Goal: Task Accomplishment & Management: Manage account settings

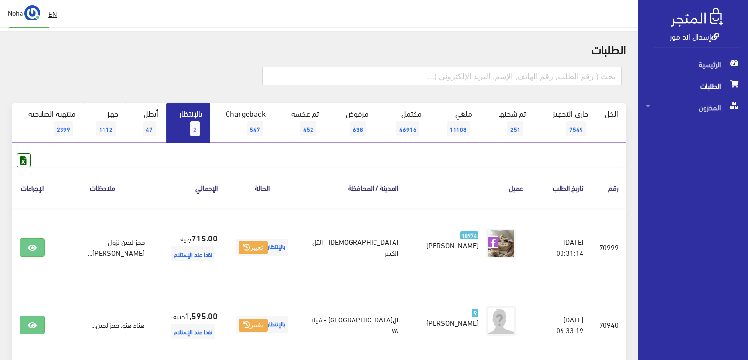
scroll to position [49, 0]
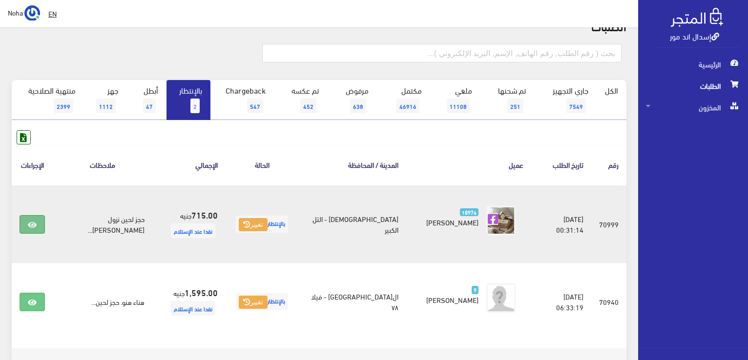
click at [30, 223] on icon at bounding box center [32, 225] width 9 height 8
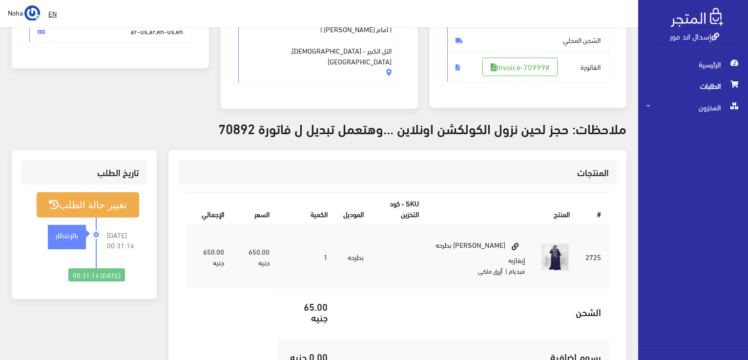
scroll to position [195, 0]
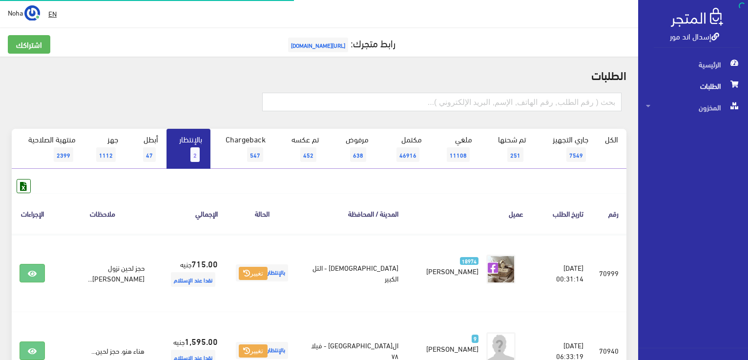
scroll to position [49, 0]
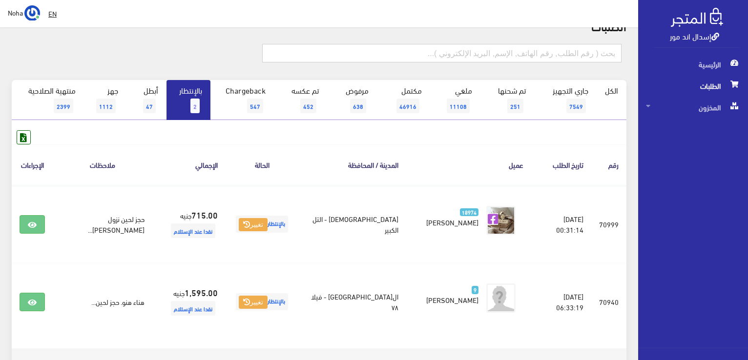
paste input "01017387010"
type input "01017387010"
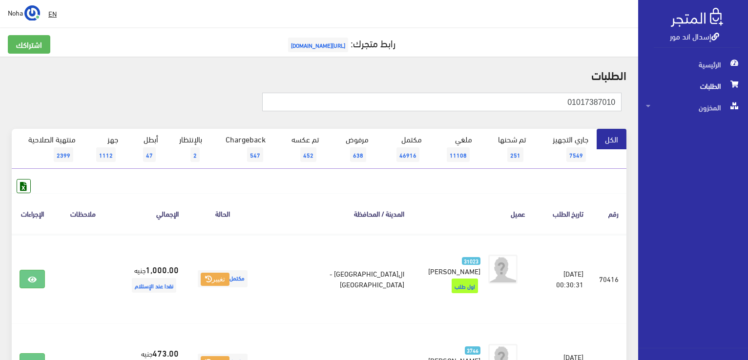
drag, startPoint x: 539, startPoint y: 102, endPoint x: 750, endPoint y: 124, distance: 211.6
click at [748, 124] on html "إسدال اند مور الرئيسية الطلبات" at bounding box center [374, 180] width 748 height 360
paste input "01156618227"
type input "01156618227"
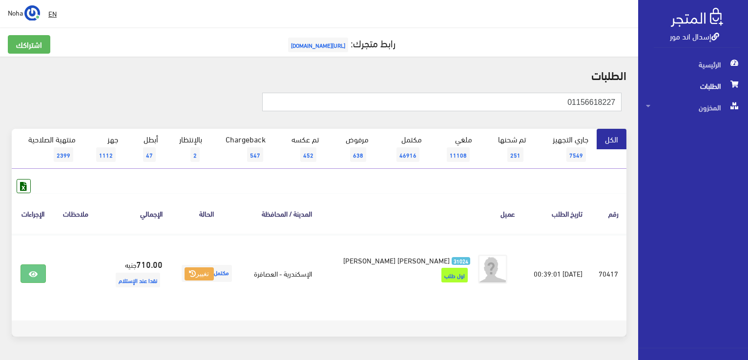
drag, startPoint x: 685, startPoint y: 118, endPoint x: 700, endPoint y: 120, distance: 14.8
click at [700, 120] on div "إسدال اند مور الرئيسية الطلبات المخزون" at bounding box center [374, 196] width 748 height 392
paste input "00114418"
type input "01001144187"
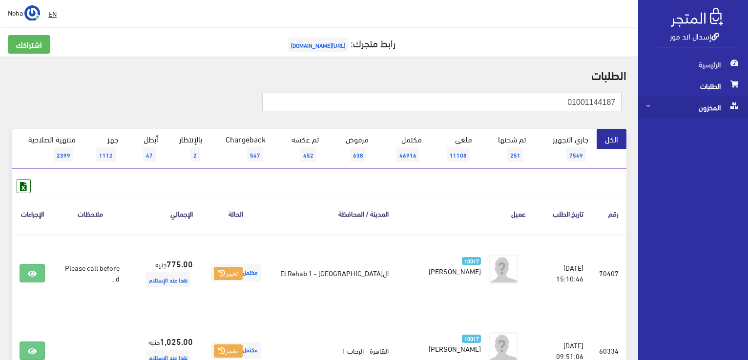
drag, startPoint x: 557, startPoint y: 100, endPoint x: 700, endPoint y: 112, distance: 143.6
paste input "01097923696"
type input "01097923696"
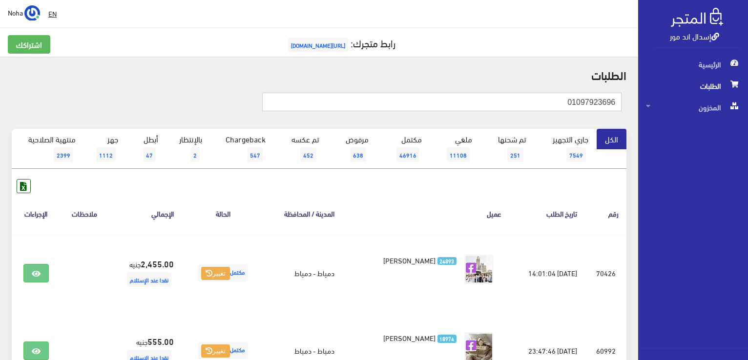
drag, startPoint x: 537, startPoint y: 105, endPoint x: 750, endPoint y: 107, distance: 212.9
click at [748, 107] on html "إسدال اند مور الرئيسية الطلبات" at bounding box center [374, 180] width 748 height 360
paste input "01001605212"
type input "01001605212"
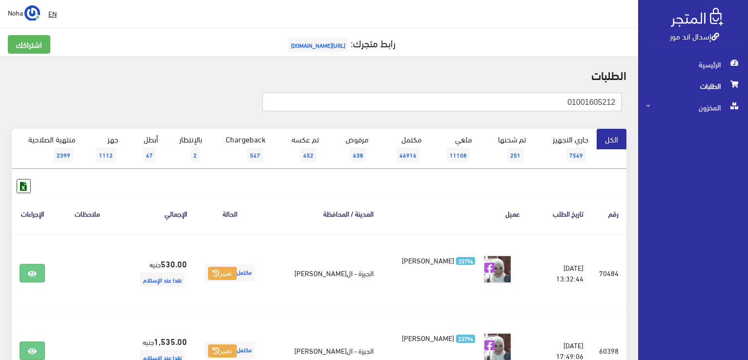
drag, startPoint x: 512, startPoint y: 102, endPoint x: 619, endPoint y: 108, distance: 107.6
click at [619, 108] on input "01001605212" at bounding box center [441, 102] width 359 height 19
paste input "221484108"
type input "01221484108"
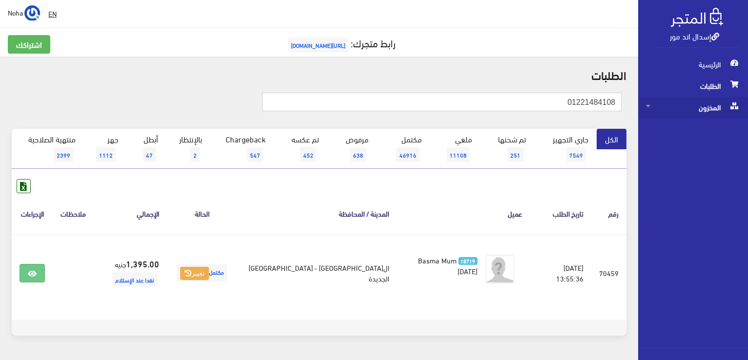
drag, startPoint x: 562, startPoint y: 108, endPoint x: 714, endPoint y: 113, distance: 152.4
click at [714, 113] on div "إسدال اند مور الرئيسية الطلبات المخزون" at bounding box center [374, 195] width 748 height 391
paste input "021200885"
type input "01021200885"
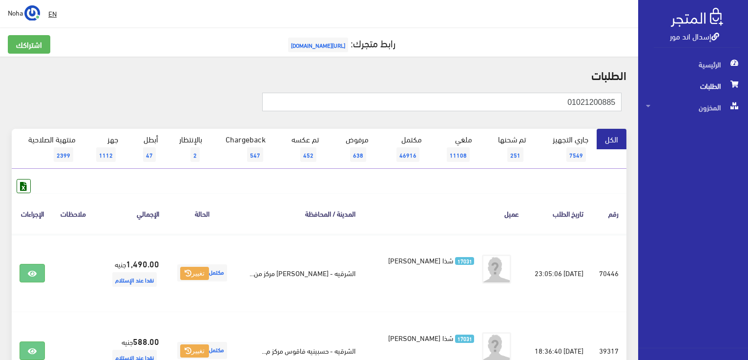
drag, startPoint x: 540, startPoint y: 100, endPoint x: 695, endPoint y: 124, distance: 157.0
click at [695, 124] on div "إسدال اند مور الرئيسية الطلبات المخزون" at bounding box center [374, 350] width 748 height 701
paste input "142044609"
type input "01142044609"
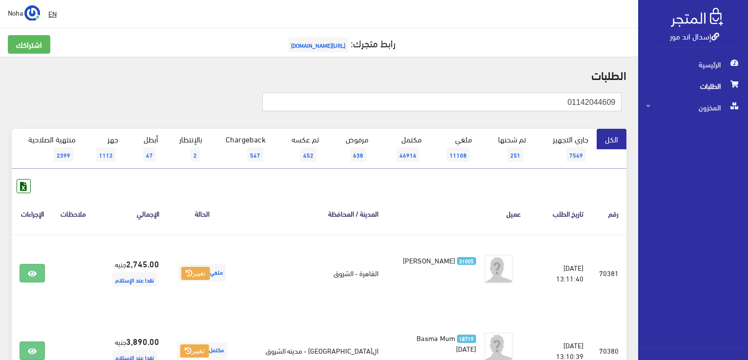
drag, startPoint x: 508, startPoint y: 102, endPoint x: 594, endPoint y: 122, distance: 88.6
click at [594, 122] on div "01142044609" at bounding box center [319, 106] width 626 height 43
drag, startPoint x: 477, startPoint y: 95, endPoint x: 750, endPoint y: 165, distance: 281.8
click at [748, 165] on html "إسدال اند مور الرئيسية الطلبات" at bounding box center [374, 180] width 748 height 360
paste input "01208100005"
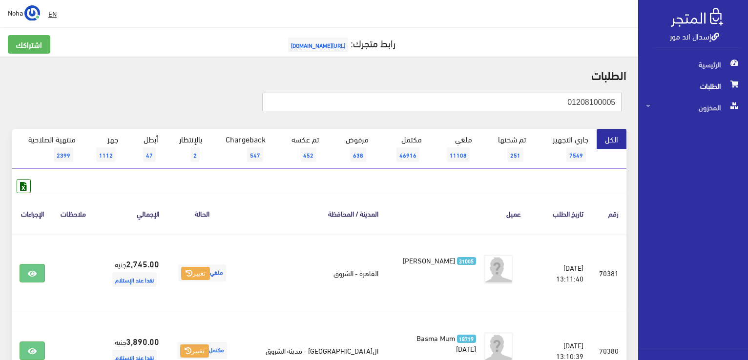
type input "01208100005"
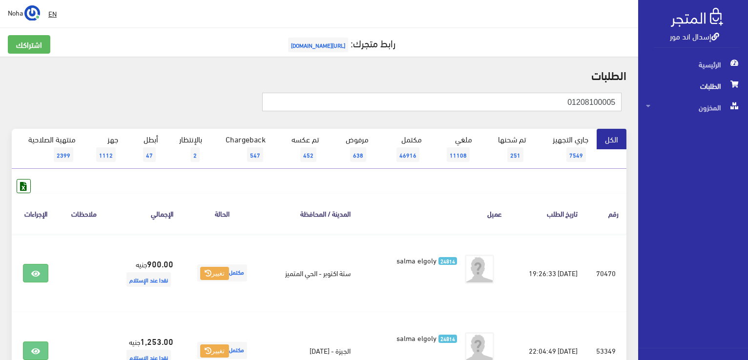
drag, startPoint x: 505, startPoint y: 96, endPoint x: 750, endPoint y: 137, distance: 247.6
click at [748, 137] on html "إسدال اند مور الرئيسية الطلبات" at bounding box center [374, 180] width 748 height 360
paste input "007374670"
type input "01007374670"
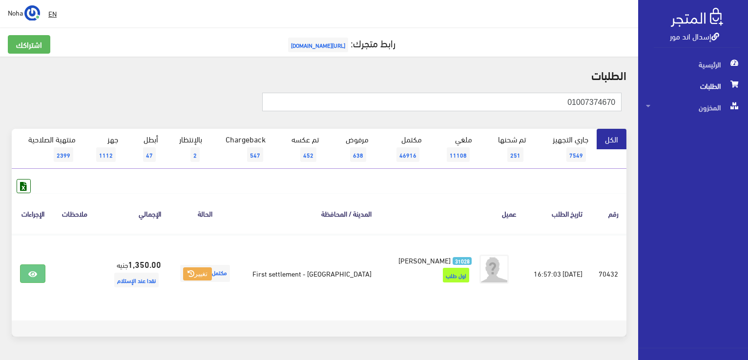
drag, startPoint x: 554, startPoint y: 103, endPoint x: 750, endPoint y: 111, distance: 196.0
click at [748, 111] on html "إسدال اند مور الرئيسية الطلبات" at bounding box center [374, 180] width 748 height 360
paste input "01553270095"
type input "01553270095"
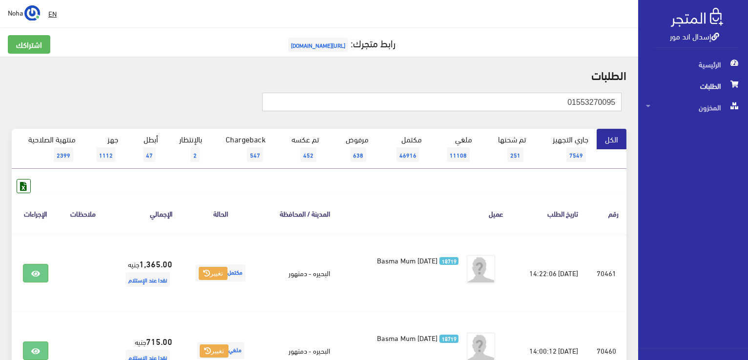
drag, startPoint x: 520, startPoint y: 98, endPoint x: 750, endPoint y: 140, distance: 233.3
click at [748, 140] on html "إسدال اند مور الرئيسية الطلبات" at bounding box center [374, 180] width 748 height 360
paste input "11826823"
type input "01118268235"
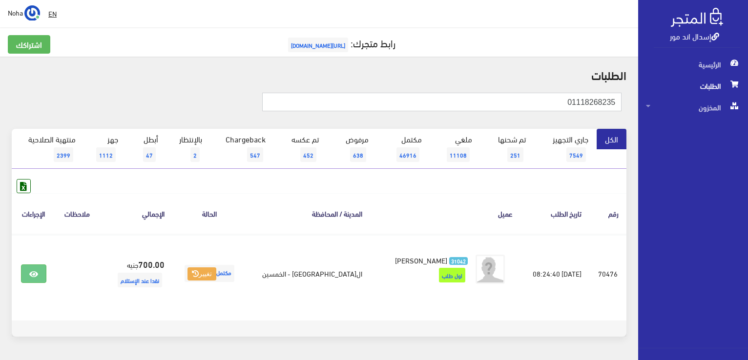
drag, startPoint x: 523, startPoint y: 100, endPoint x: 746, endPoint y: 136, distance: 226.1
click at [746, 136] on div "إسدال اند مور الرئيسية الطلبات المخزون" at bounding box center [374, 196] width 748 height 392
paste input "0122374399"
type input "01223743995"
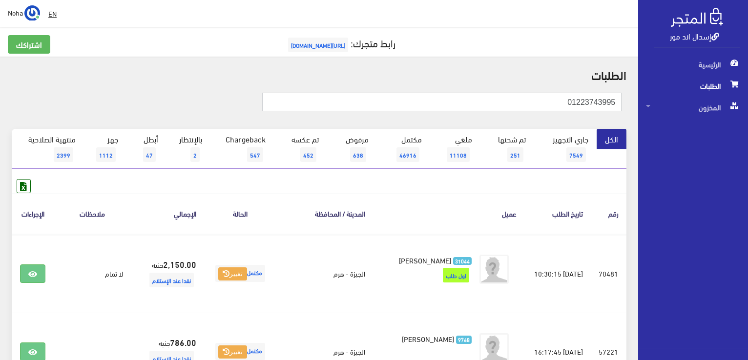
drag, startPoint x: 490, startPoint y: 106, endPoint x: 750, endPoint y: 188, distance: 272.4
click at [748, 188] on html "إسدال اند مور الرئيسية الطلبات" at bounding box center [374, 180] width 748 height 360
paste input "021208343"
type input "01021208343"
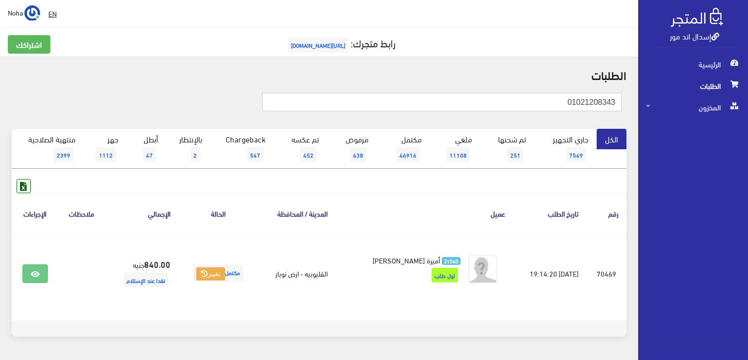
click at [439, 105] on input "01021208343" at bounding box center [441, 102] width 359 height 19
drag, startPoint x: 531, startPoint y: 95, endPoint x: 750, endPoint y: 108, distance: 219.2
click at [748, 108] on html "إسدال اند مور الرئيسية الطلبات" at bounding box center [374, 180] width 748 height 360
paste input "60126129"
type input "01060126129"
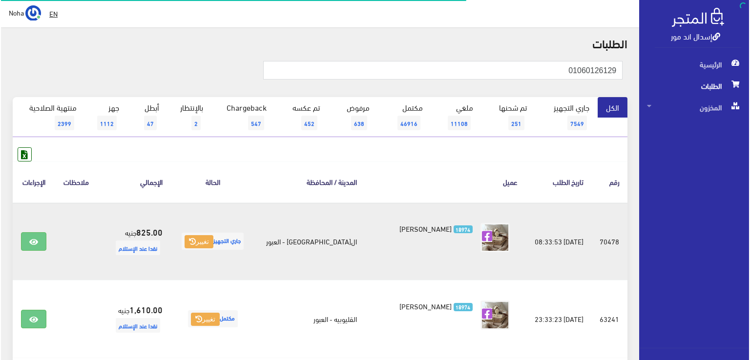
scroll to position [49, 0]
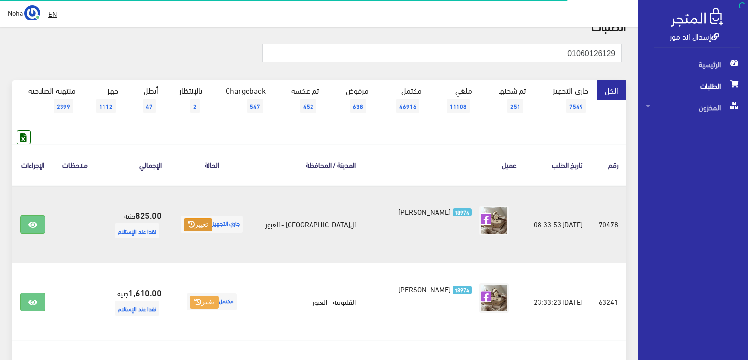
click at [195, 225] on icon at bounding box center [191, 224] width 7 height 7
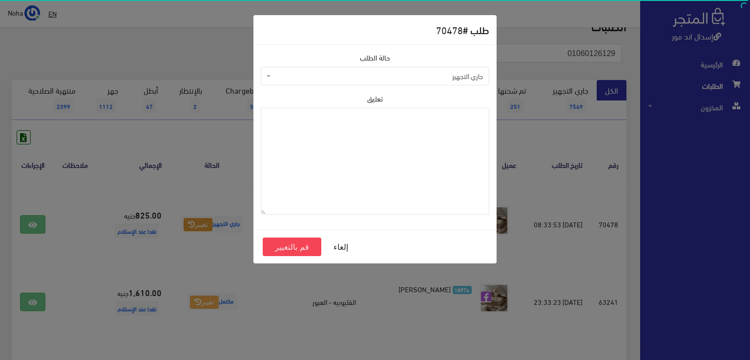
click at [288, 82] on span "جاري التجهيز" at bounding box center [375, 76] width 229 height 19
select select "4"
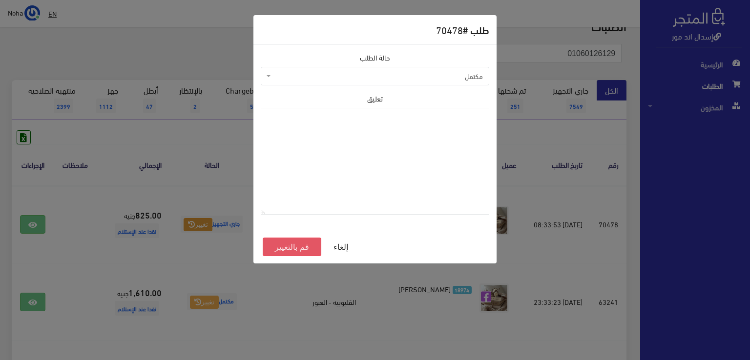
click at [295, 253] on button "قم بالتغيير" at bounding box center [292, 247] width 59 height 19
click at [294, 244] on button "قم بالتغيير" at bounding box center [292, 247] width 59 height 19
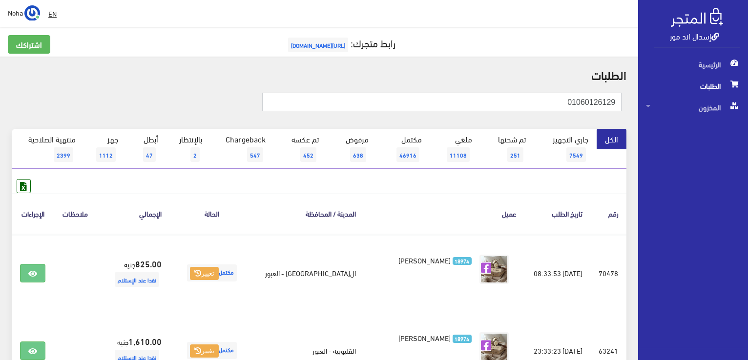
drag, startPoint x: 531, startPoint y: 100, endPoint x: 729, endPoint y: 122, distance: 198.9
click at [748, 141] on html "إسدال اند مور الرئيسية الطلبات" at bounding box center [374, 180] width 748 height 360
paste input "500797501"
type input "01500797501"
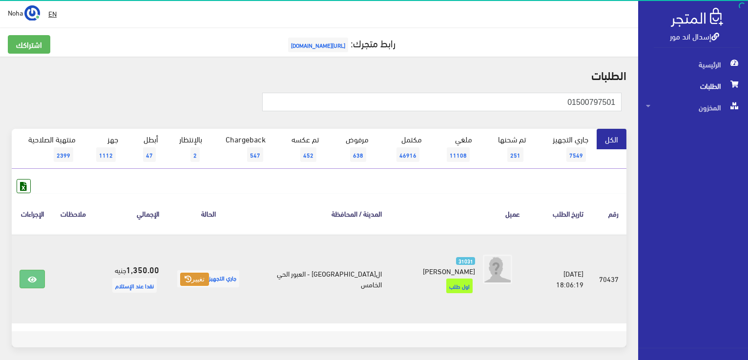
click at [196, 273] on button "تغيير" at bounding box center [194, 280] width 29 height 14
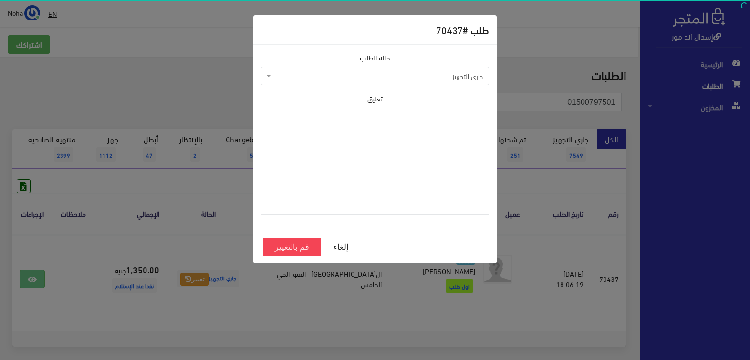
click at [295, 71] on span "جاري التجهيز" at bounding box center [378, 76] width 210 height 10
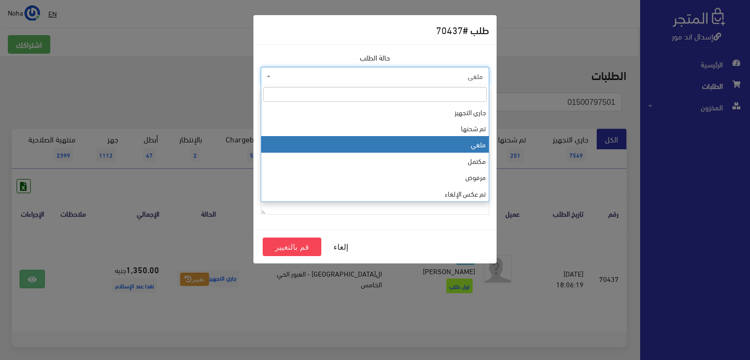
click at [319, 76] on span "ملغي" at bounding box center [378, 76] width 210 height 10
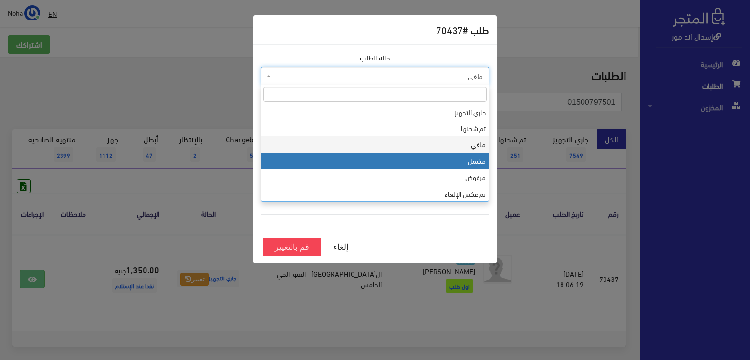
select select "4"
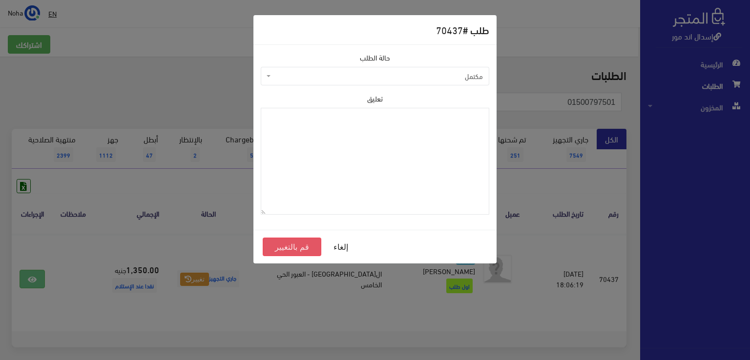
click at [306, 243] on button "قم بالتغيير" at bounding box center [292, 247] width 59 height 19
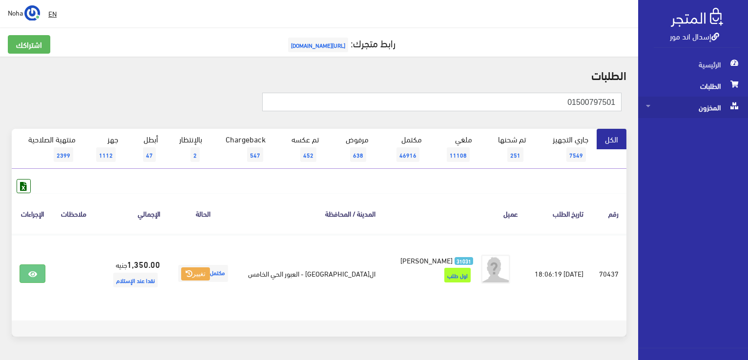
drag, startPoint x: 563, startPoint y: 103, endPoint x: 707, endPoint y: 116, distance: 144.7
click at [707, 116] on div "إسدال اند مور الرئيسية الطلبات المخزون" at bounding box center [374, 196] width 748 height 392
paste input "008059244"
type input "01008059244"
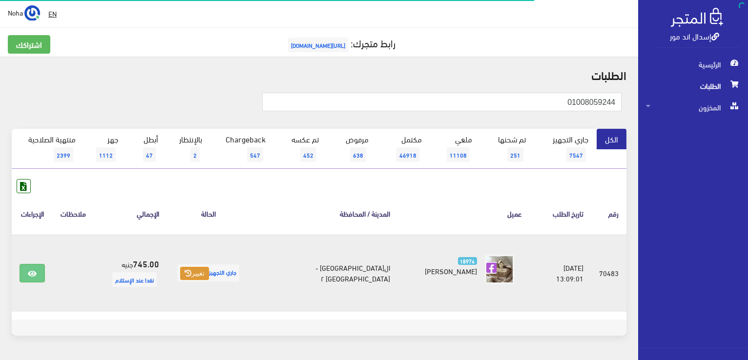
click at [191, 273] on icon at bounding box center [188, 273] width 7 height 7
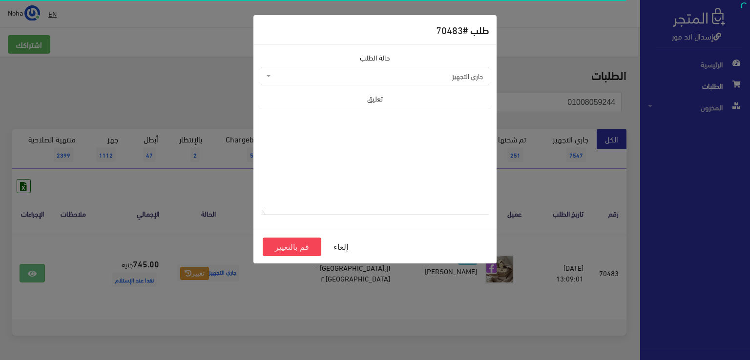
click at [289, 79] on span "جاري التجهيز" at bounding box center [378, 76] width 210 height 10
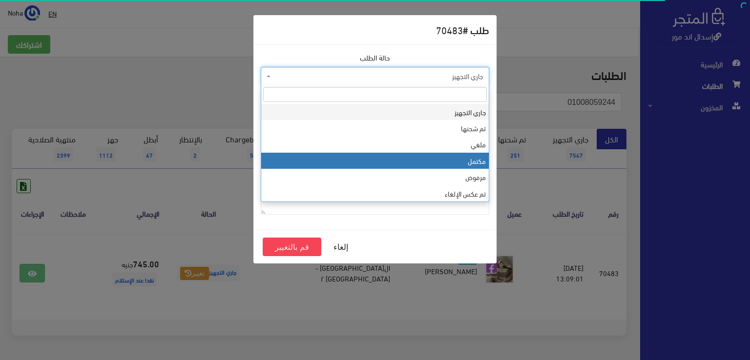
select select "4"
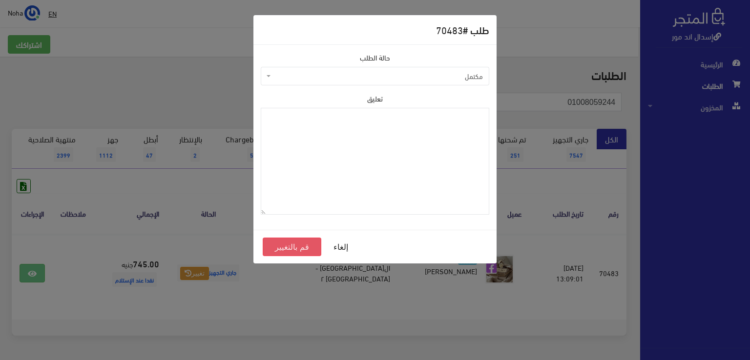
click at [283, 245] on button "قم بالتغيير" at bounding box center [292, 247] width 59 height 19
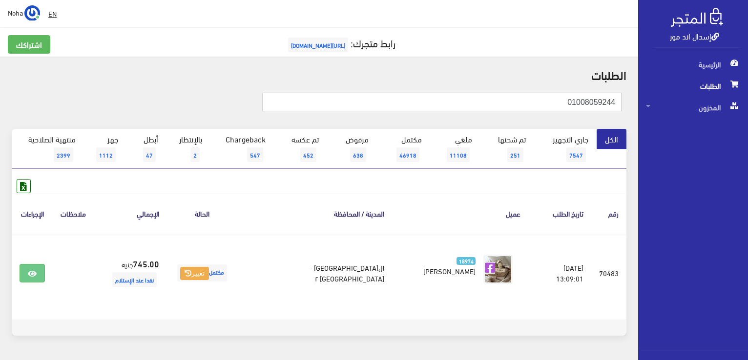
drag, startPoint x: 520, startPoint y: 102, endPoint x: 691, endPoint y: 125, distance: 172.9
click at [691, 125] on div "إسدال اند مور الرئيسية الطلبات المخزون" at bounding box center [374, 195] width 748 height 391
paste input "110068680"
type input "01110068680"
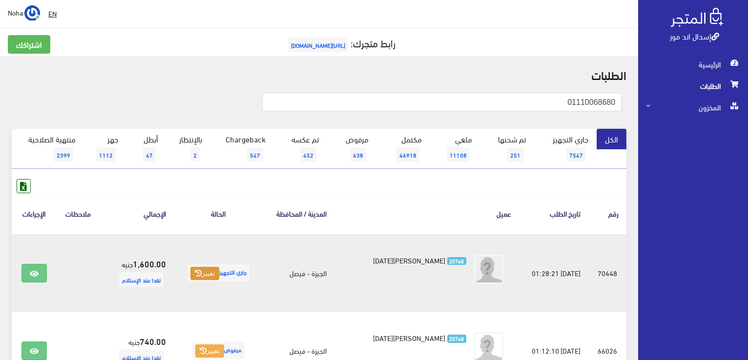
click at [218, 276] on button "تغيير" at bounding box center [204, 274] width 29 height 14
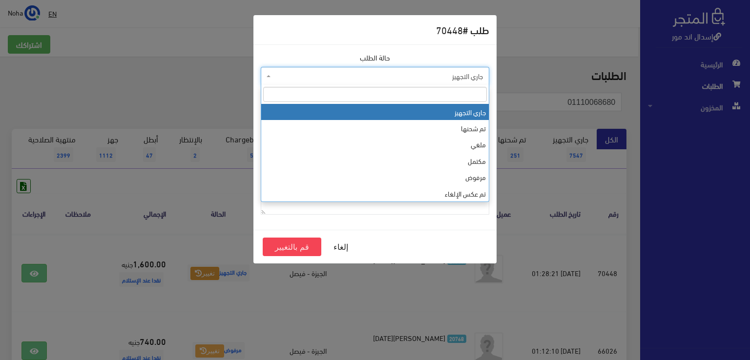
click at [318, 73] on span "جاري التجهيز" at bounding box center [378, 76] width 210 height 10
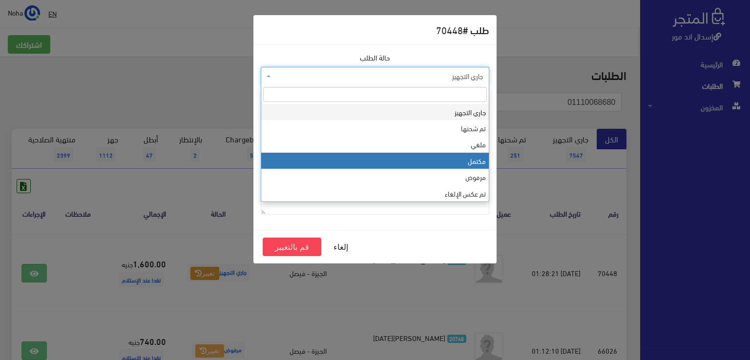
select select "4"
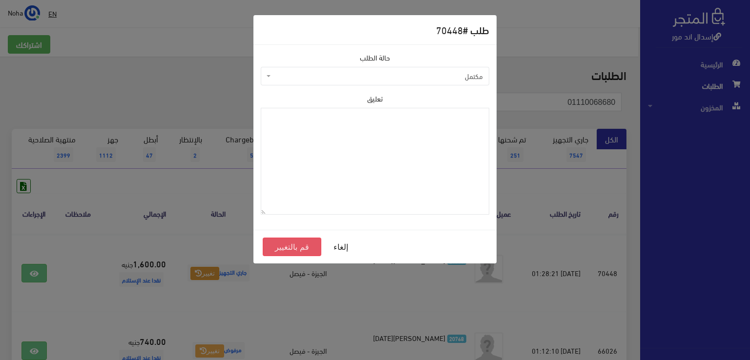
click at [299, 249] on button "قم بالتغيير" at bounding box center [292, 247] width 59 height 19
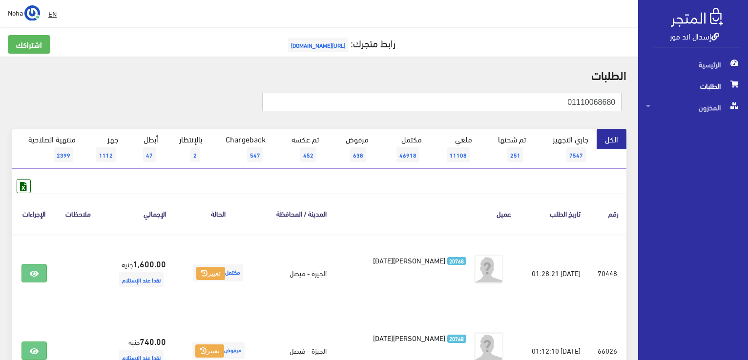
drag, startPoint x: 546, startPoint y: 104, endPoint x: 750, endPoint y: 112, distance: 203.3
click at [748, 112] on html "إسدال اند مور الرئيسية الطلبات" at bounding box center [374, 180] width 748 height 360
paste input "271456471"
type input "01271456471"
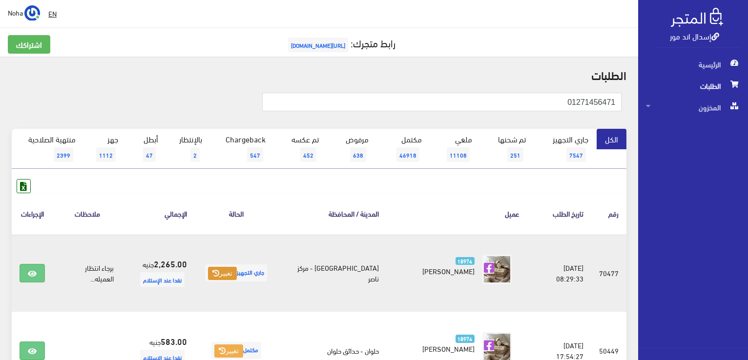
click at [227, 269] on button "تغيير" at bounding box center [222, 274] width 29 height 14
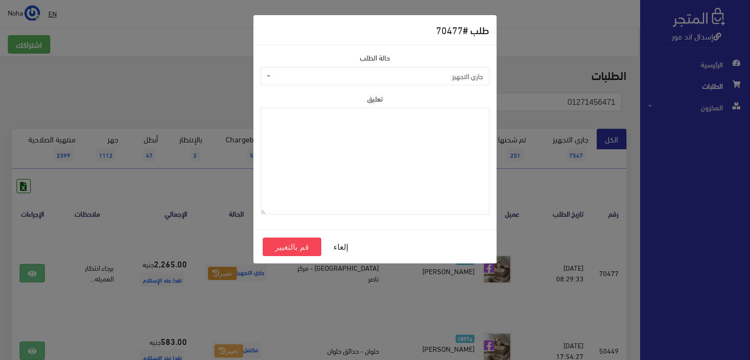
click at [309, 74] on span "جاري التجهيز" at bounding box center [378, 76] width 210 height 10
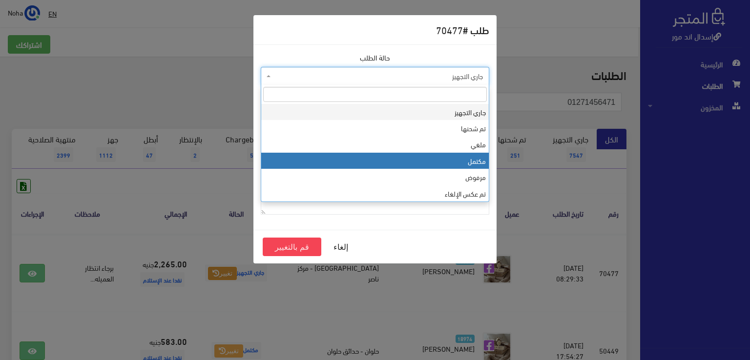
select select "4"
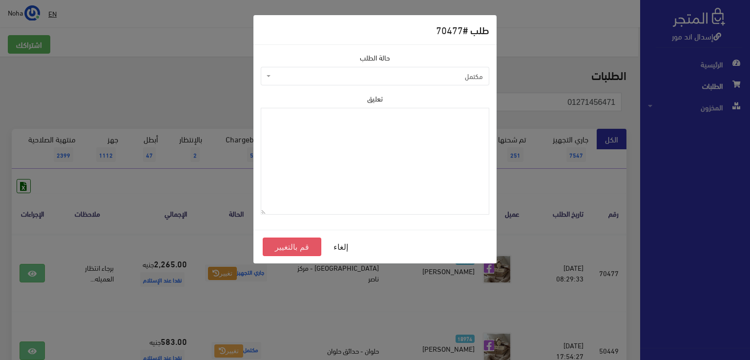
click at [304, 244] on button "قم بالتغيير" at bounding box center [292, 247] width 59 height 19
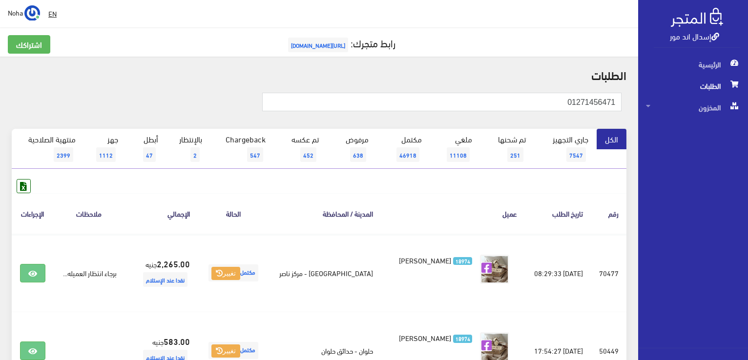
click at [528, 69] on h2 "الطلبات" at bounding box center [319, 74] width 615 height 13
drag, startPoint x: 553, startPoint y: 100, endPoint x: 750, endPoint y: 120, distance: 197.8
click at [748, 120] on html "إسدال اند مور الرئيسية الطلبات" at bounding box center [374, 180] width 748 height 360
paste input "00939080"
type input "01009390801"
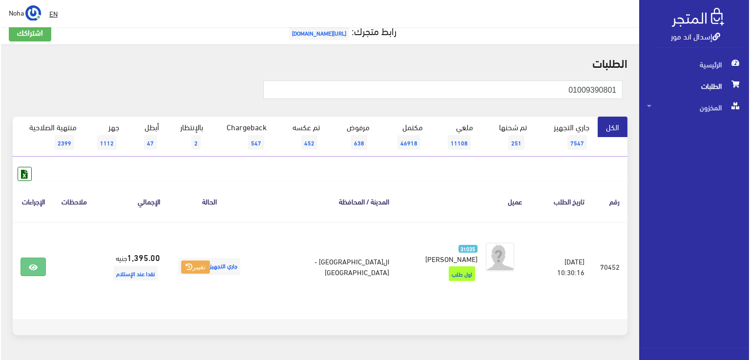
scroll to position [30, 0]
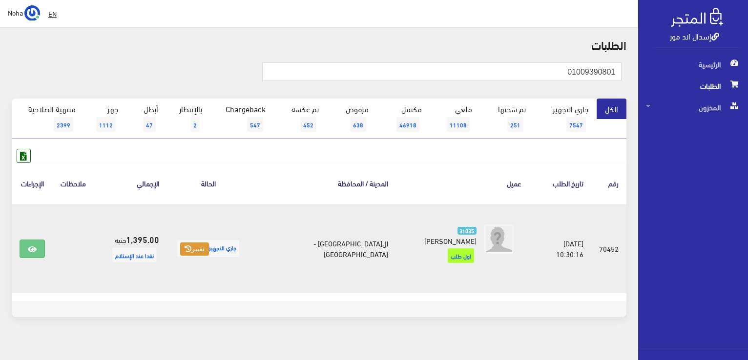
click at [196, 243] on button "تغيير" at bounding box center [194, 250] width 29 height 14
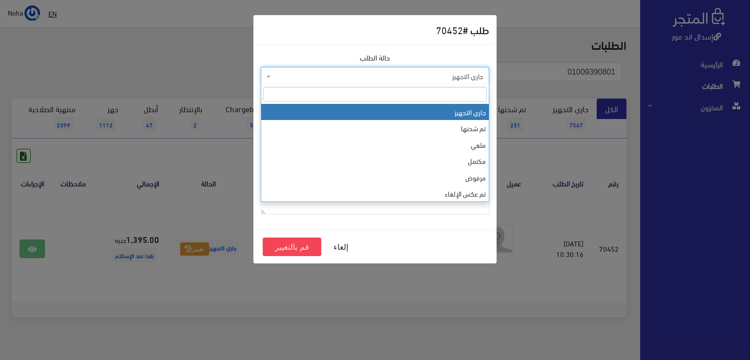
click at [310, 77] on span "جاري التجهيز" at bounding box center [378, 76] width 210 height 10
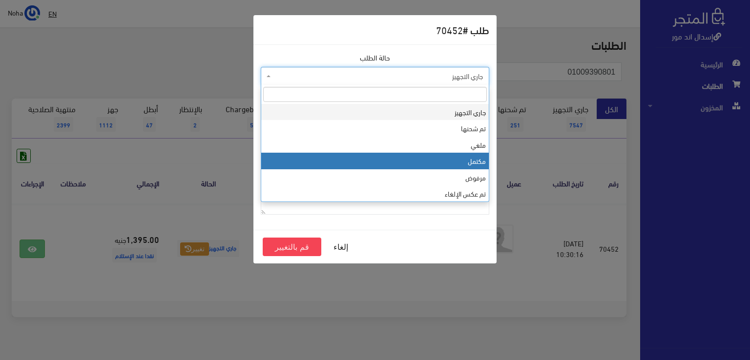
select select "4"
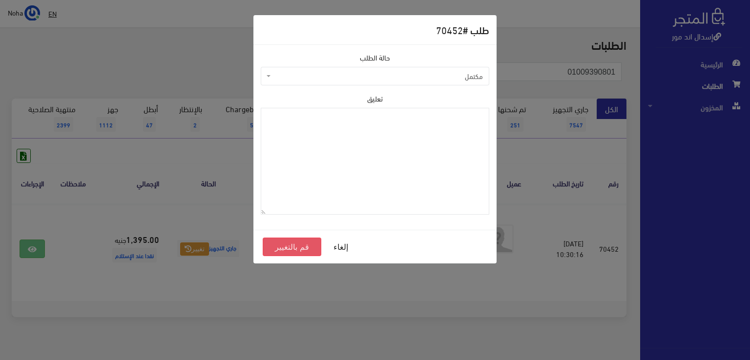
click at [281, 240] on button "قم بالتغيير" at bounding box center [292, 247] width 59 height 19
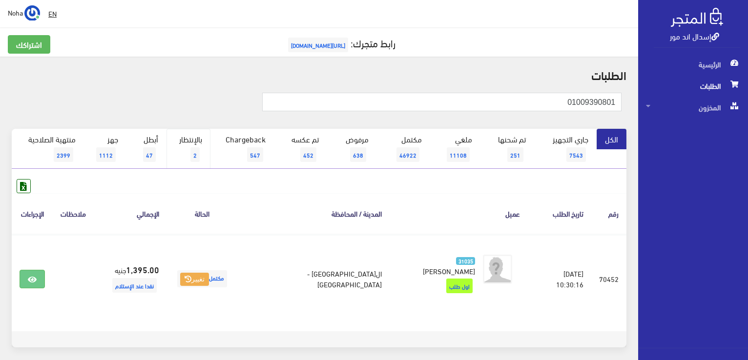
click at [189, 141] on link "بالإنتظار 2" at bounding box center [189, 149] width 44 height 40
